Goal: Information Seeking & Learning: Check status

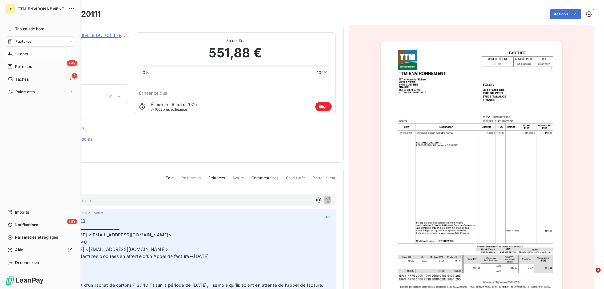
click at [23, 52] on span "Clients" at bounding box center [21, 54] width 13 height 6
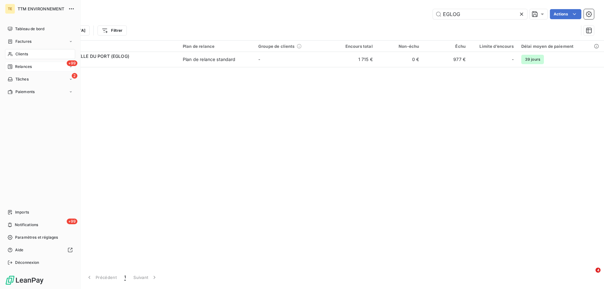
click at [23, 67] on span "Relances" at bounding box center [23, 67] width 17 height 6
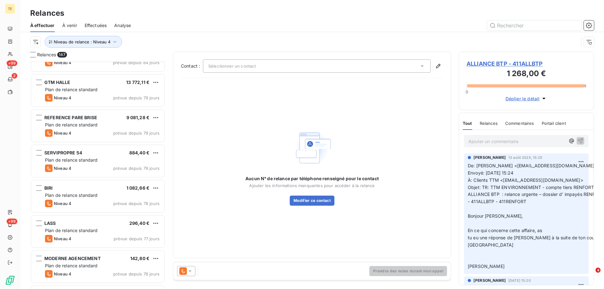
scroll to position [95, 0]
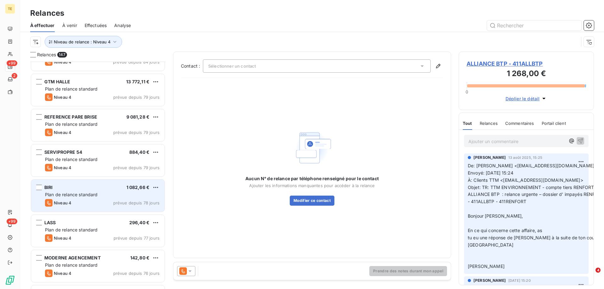
click at [86, 191] on div "BIRI 1 082,66 € Plan de relance standard Niveau 4 prévue depuis 78 jours" at bounding box center [97, 195] width 133 height 32
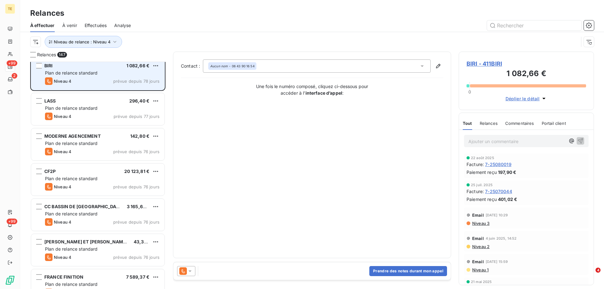
scroll to position [220, 0]
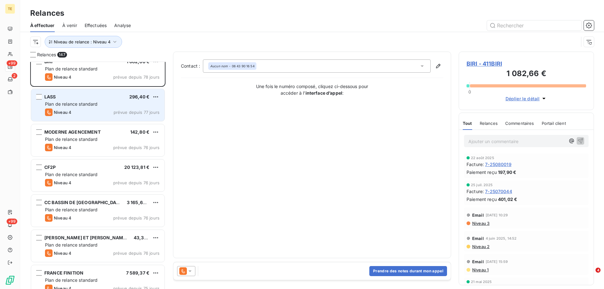
click at [95, 97] on div "LASS 296,40 €" at bounding box center [102, 97] width 114 height 6
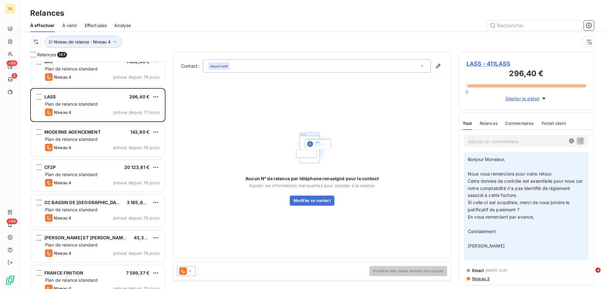
scroll to position [65, 0]
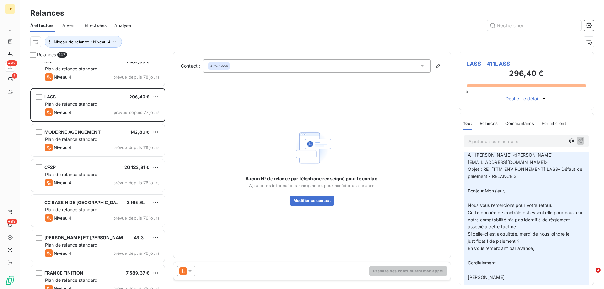
click at [477, 61] on span "LASS - 411LASS" at bounding box center [525, 63] width 119 height 8
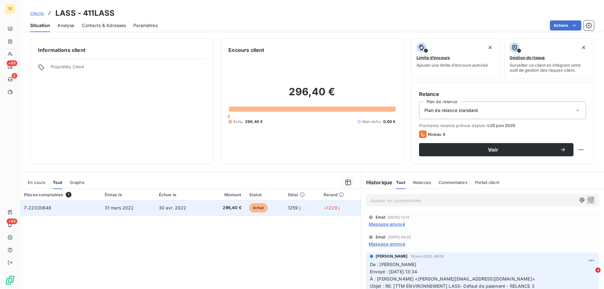
click at [44, 210] on td "7-22030648" at bounding box center [60, 207] width 81 height 15
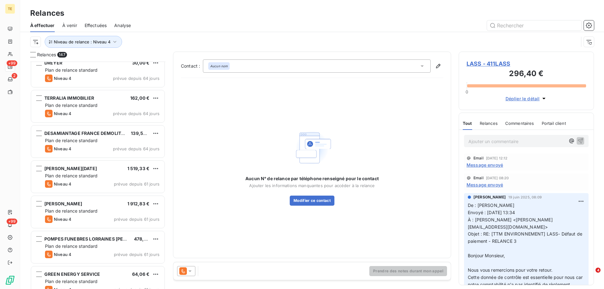
scroll to position [849, 0]
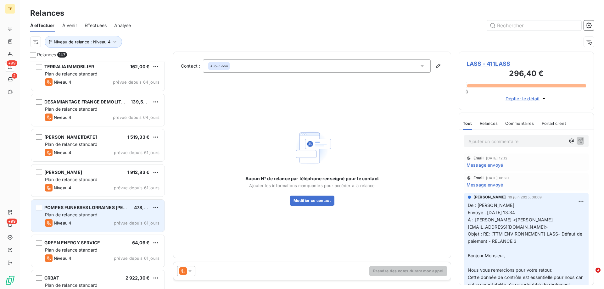
click at [71, 214] on span "Plan de relance standard" at bounding box center [71, 214] width 53 height 5
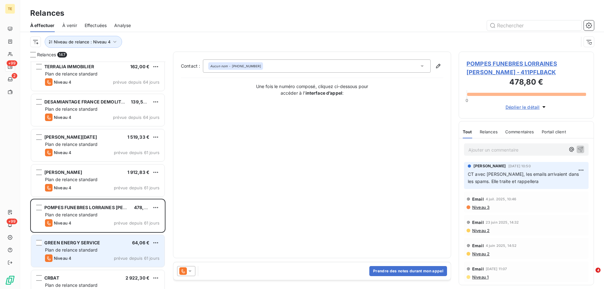
click at [75, 251] on span "Plan de relance standard" at bounding box center [71, 249] width 53 height 5
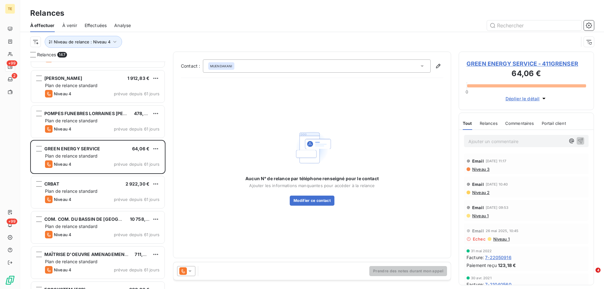
scroll to position [943, 0]
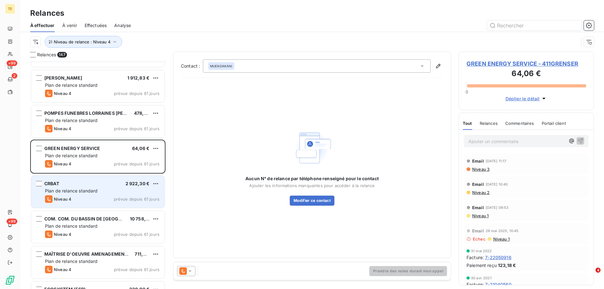
click at [94, 183] on div "CRBAT 2 922,30 €" at bounding box center [102, 184] width 114 height 6
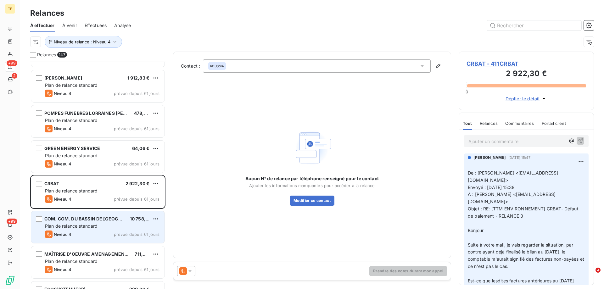
click at [79, 224] on span "Plan de relance standard" at bounding box center [71, 225] width 53 height 5
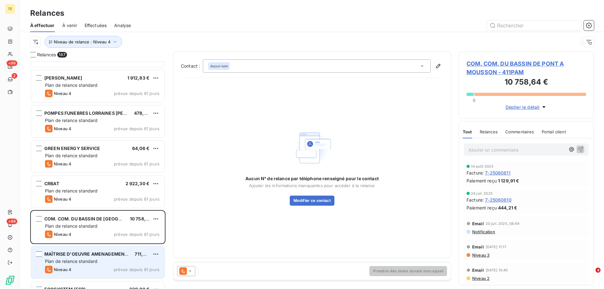
click at [67, 261] on span "Plan de relance standard" at bounding box center [71, 260] width 53 height 5
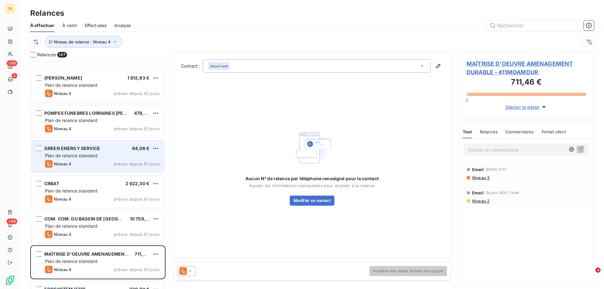
scroll to position [975, 0]
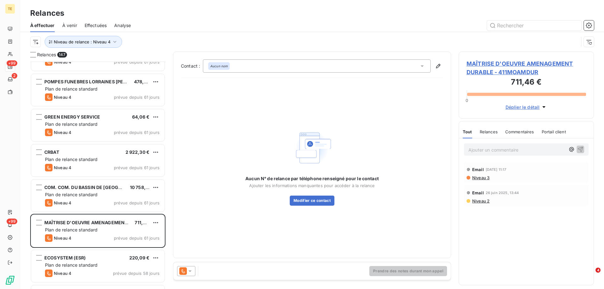
click at [490, 68] on span "MAÎTRISE D'OEUVRE AMENAGEMENT DURABLE - 411MOAMDUR" at bounding box center [525, 67] width 119 height 17
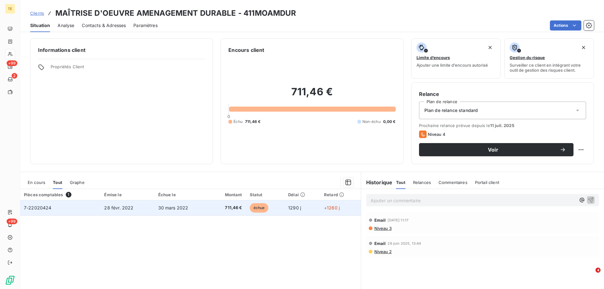
click at [34, 205] on span "7-22020424" at bounding box center [38, 207] width 28 height 5
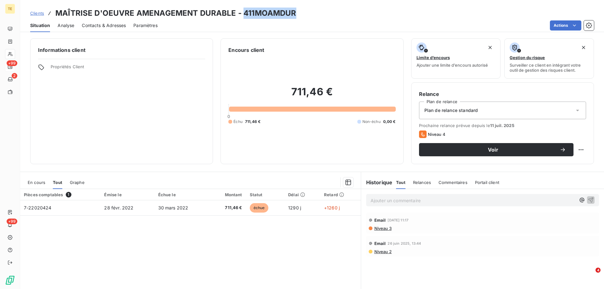
drag, startPoint x: 295, startPoint y: 13, endPoint x: 241, endPoint y: 11, distance: 54.1
click at [241, 11] on div "Clients MAÎTRISE D'OEUVRE AMENAGEMENT DURABLE - 411MOAMDUR" at bounding box center [311, 13] width 583 height 11
copy h3 "411MOAMDUR"
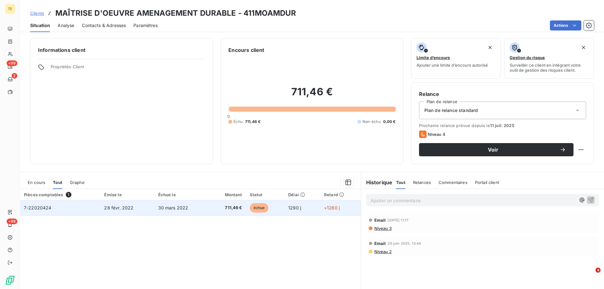
click at [36, 208] on span "7-22020424" at bounding box center [38, 207] width 28 height 5
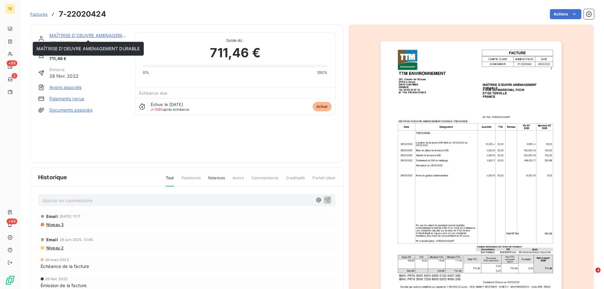
click at [87, 34] on link "MAÎTRISE D'OEUVRE AMENAGEMENT DURABLE" at bounding box center [100, 35] width 103 height 5
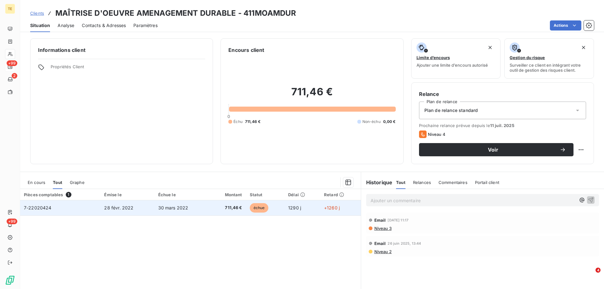
click at [38, 205] on span "7-22020424" at bounding box center [38, 207] width 28 height 5
